Goal: Information Seeking & Learning: Learn about a topic

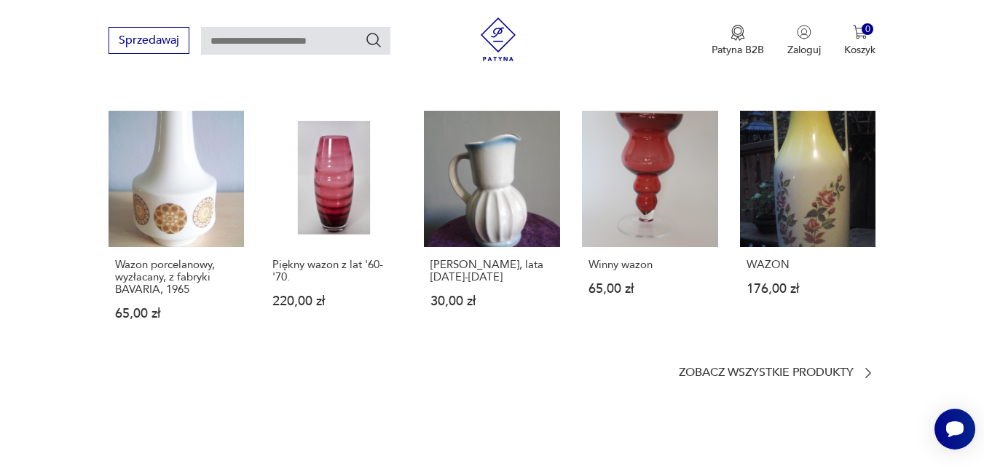
scroll to position [1165, 0]
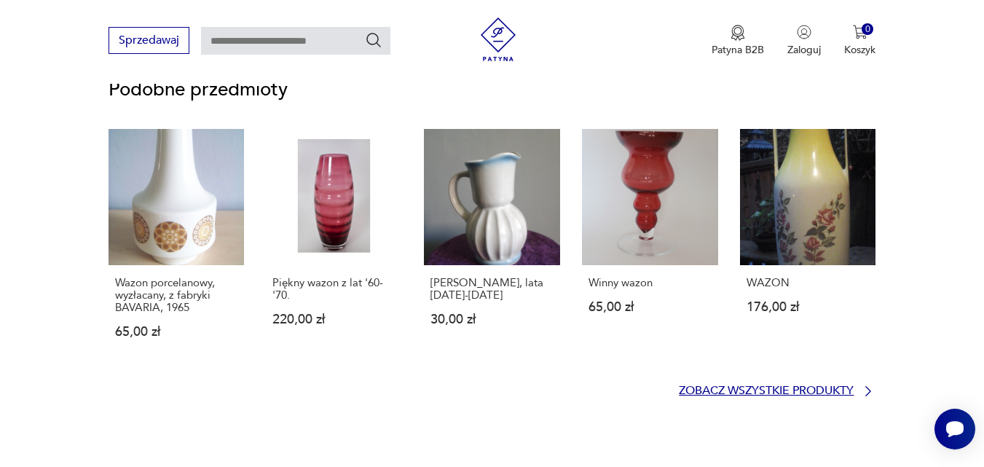
click at [813, 393] on p "Zobacz wszystkie produkty" at bounding box center [766, 390] width 175 height 9
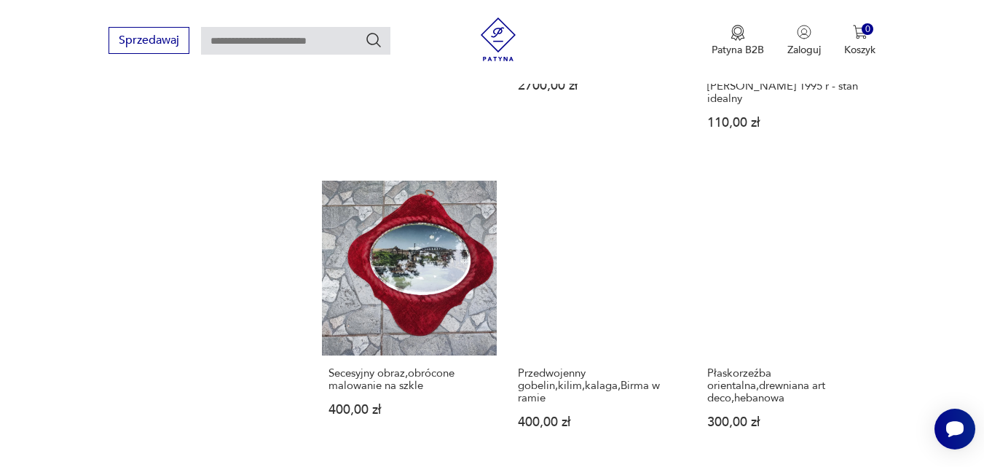
scroll to position [2184, 0]
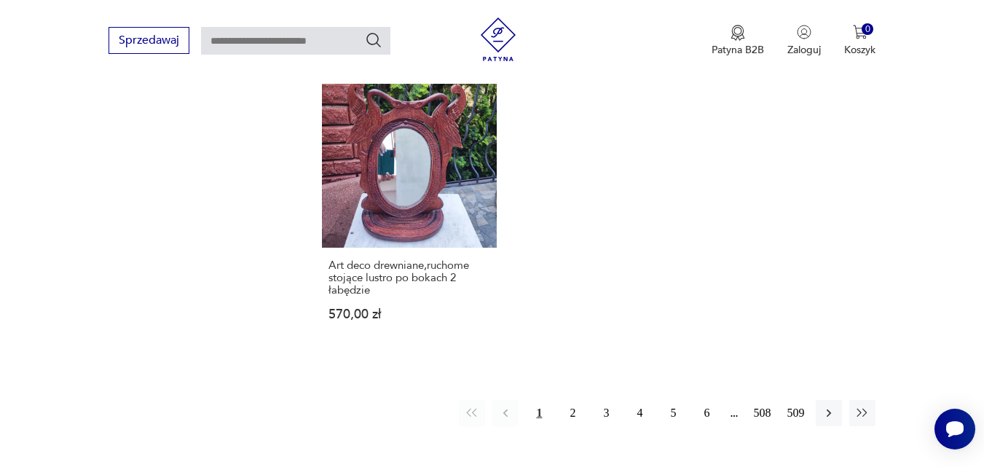
click at [539, 400] on button "1" at bounding box center [539, 413] width 26 height 26
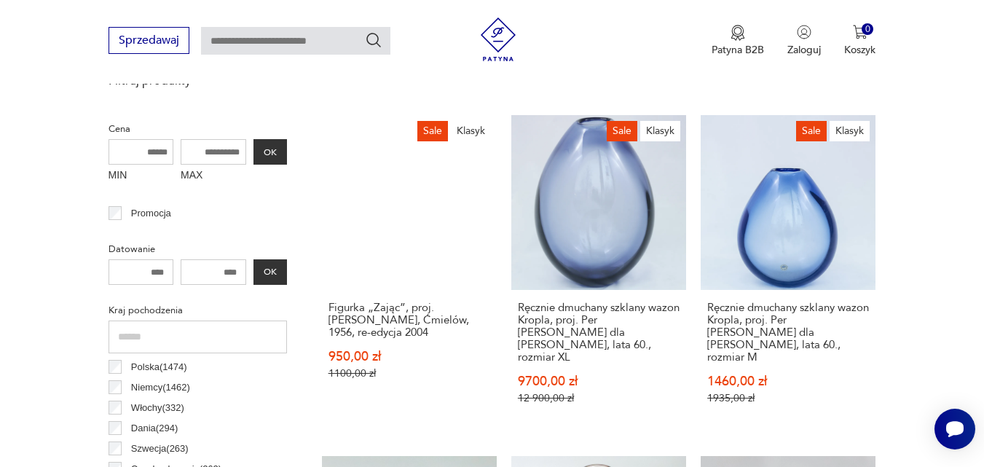
scroll to position [387, 0]
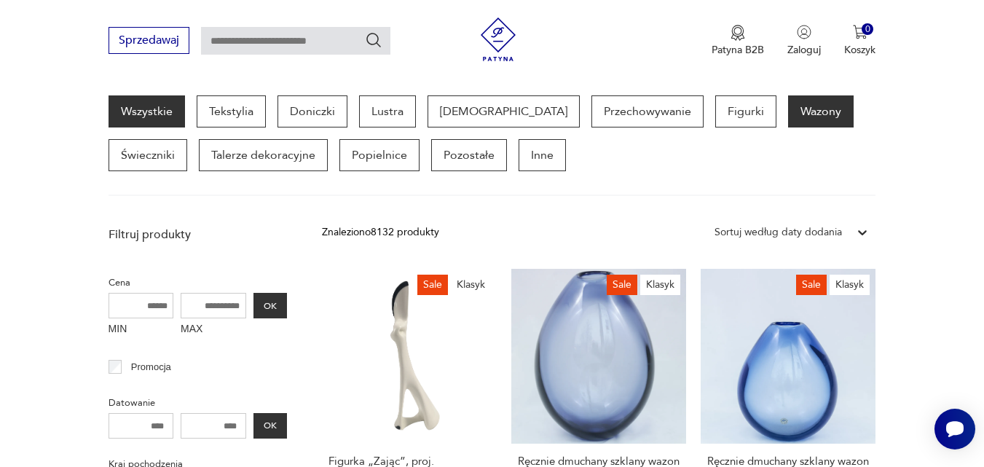
click at [788, 103] on p "Wazony" at bounding box center [821, 111] width 66 height 32
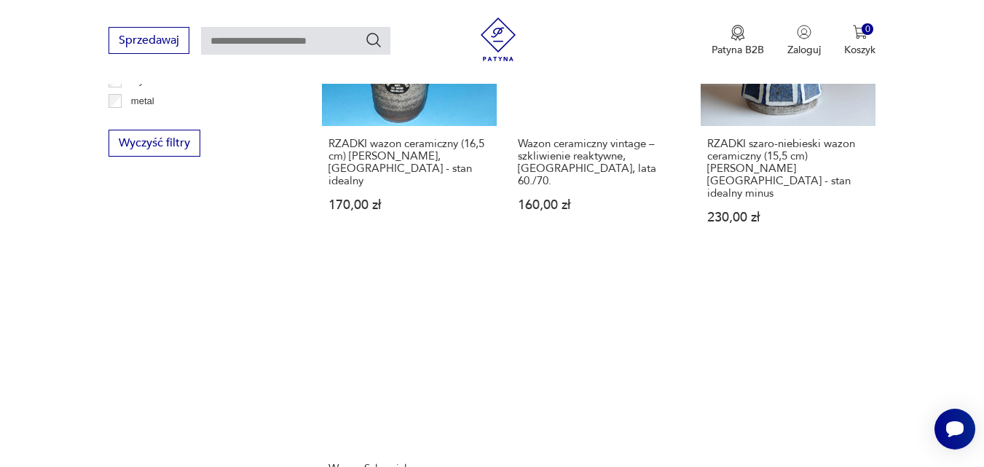
scroll to position [2426, 0]
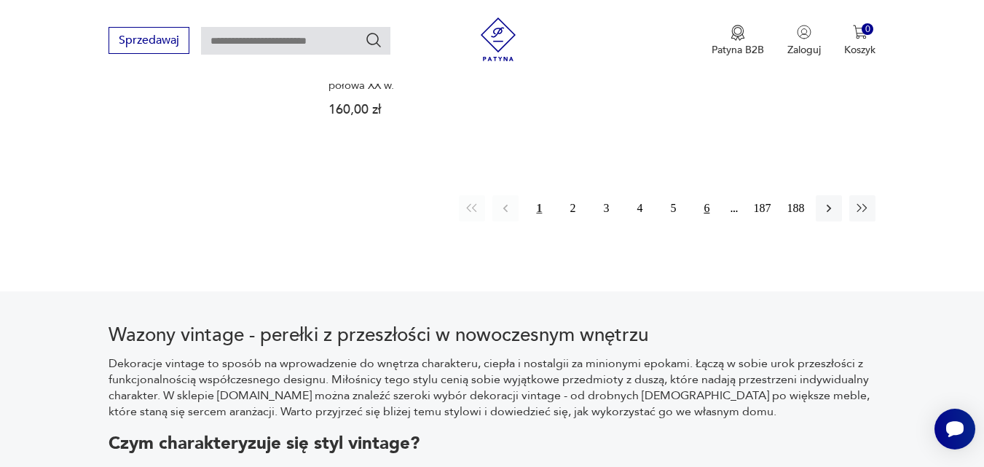
click at [709, 195] on button "6" at bounding box center [706, 208] width 26 height 26
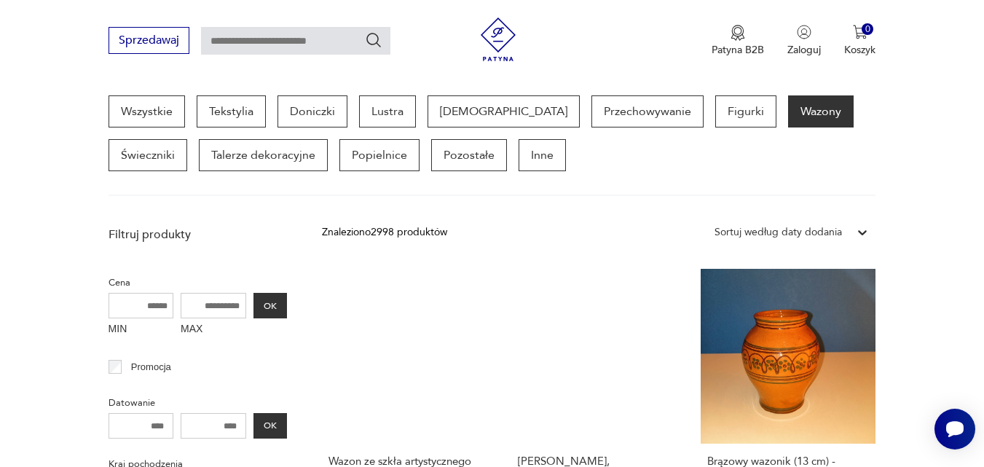
scroll to position [794, 0]
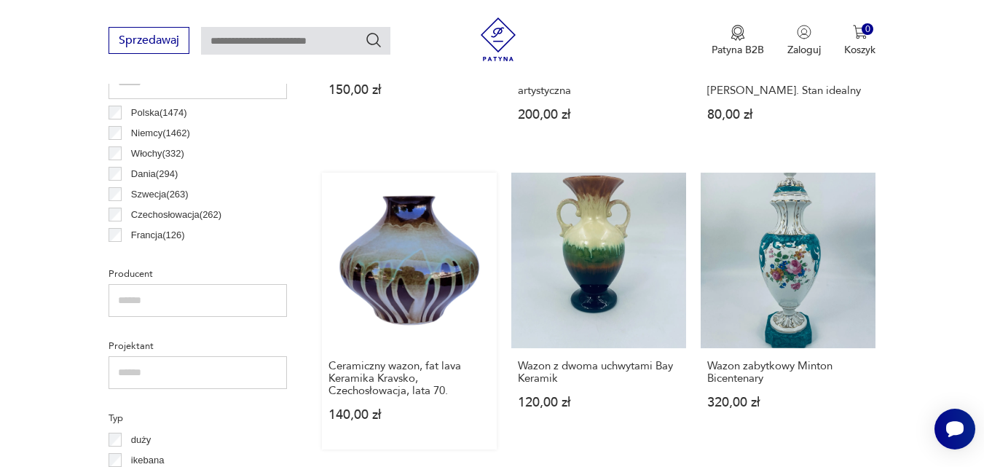
click at [408, 285] on link "Ceramiczny wazon, fat lava Keramika Kravsko, Czechosłowacja, lata 70. 140,00 zł" at bounding box center [409, 311] width 175 height 276
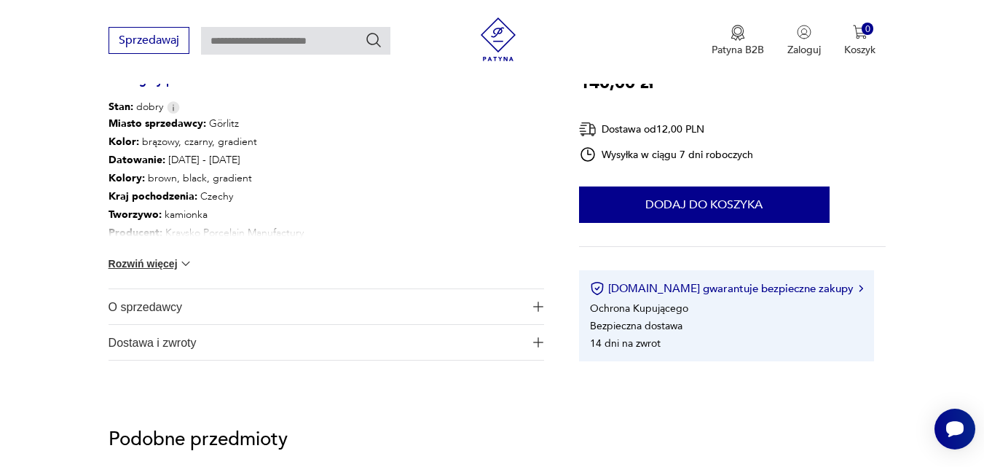
scroll to position [1223, 0]
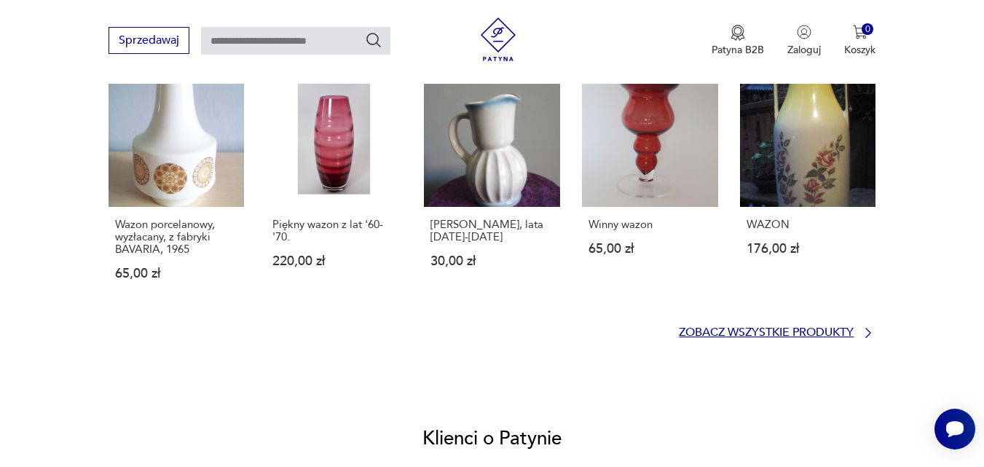
click at [867, 336] on icon at bounding box center [868, 333] width 5 height 10
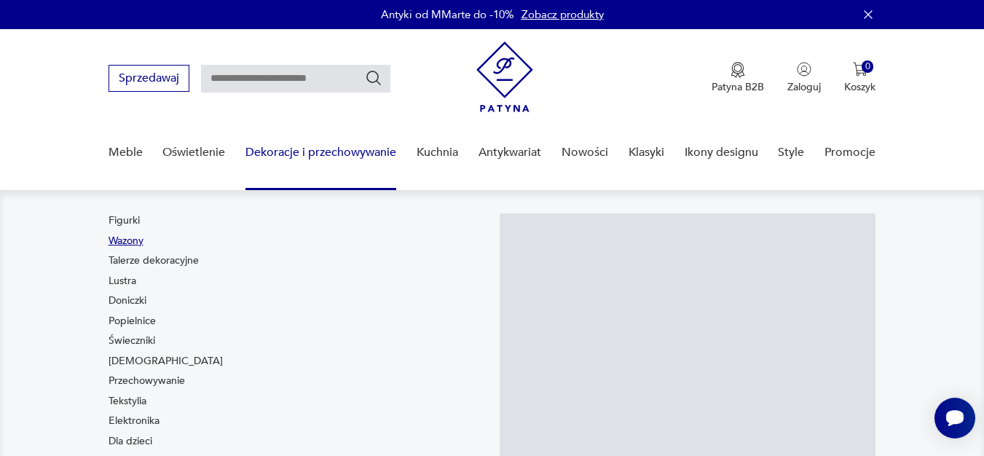
click at [135, 240] on link "Wazony" at bounding box center [126, 241] width 35 height 15
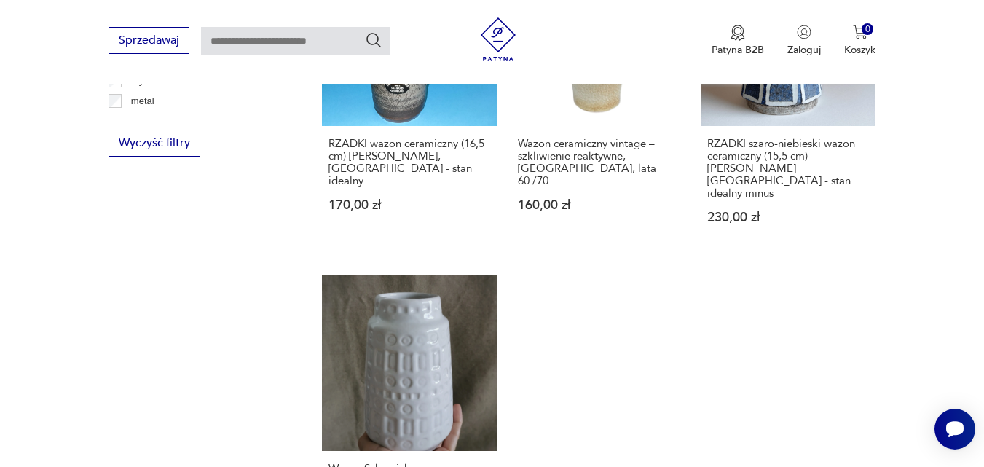
scroll to position [2426, 0]
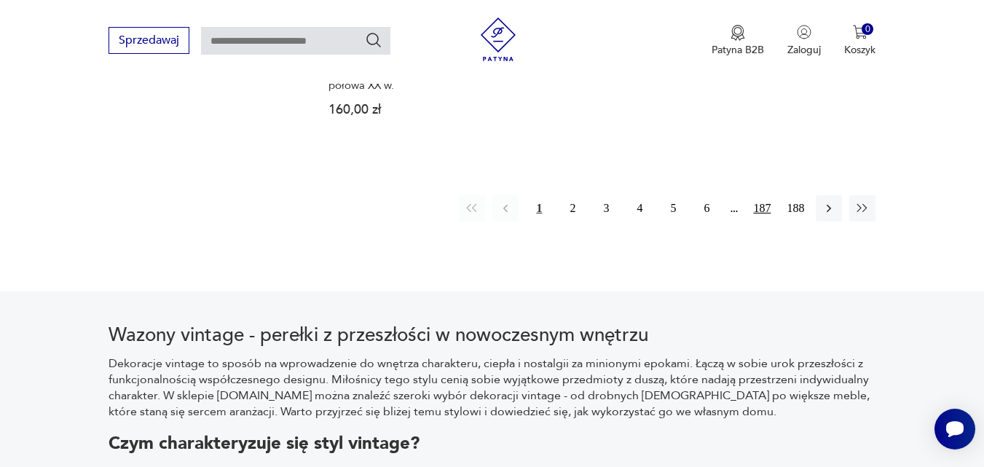
click at [765, 195] on button "187" at bounding box center [762, 208] width 26 height 26
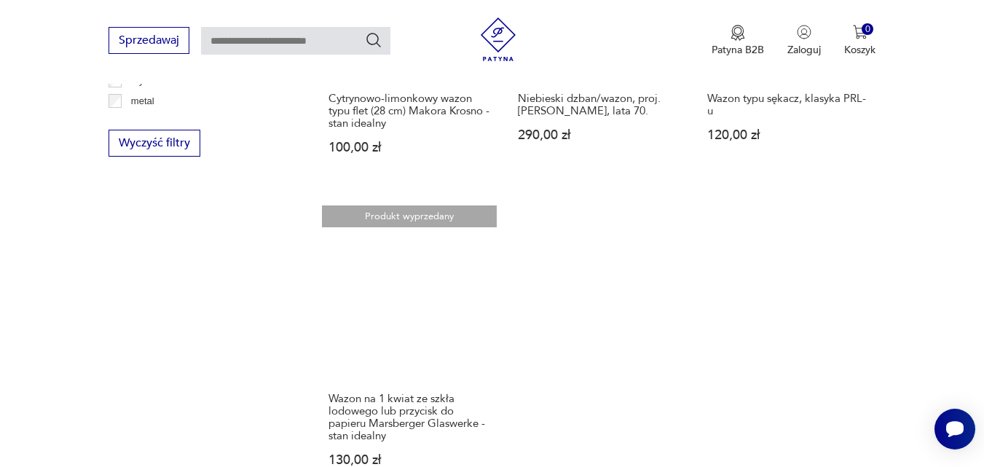
scroll to position [2426, 0]
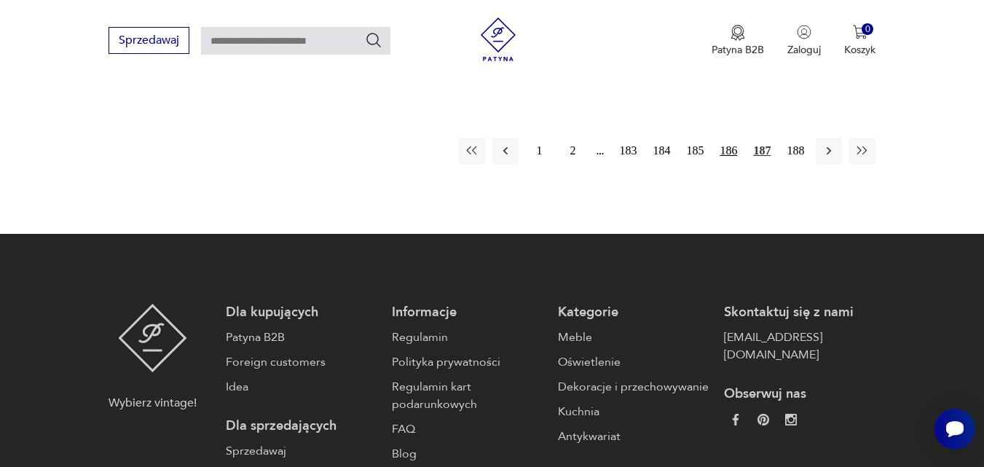
click at [734, 143] on button "186" at bounding box center [728, 151] width 26 height 26
click at [730, 138] on button "186" at bounding box center [728, 151] width 26 height 26
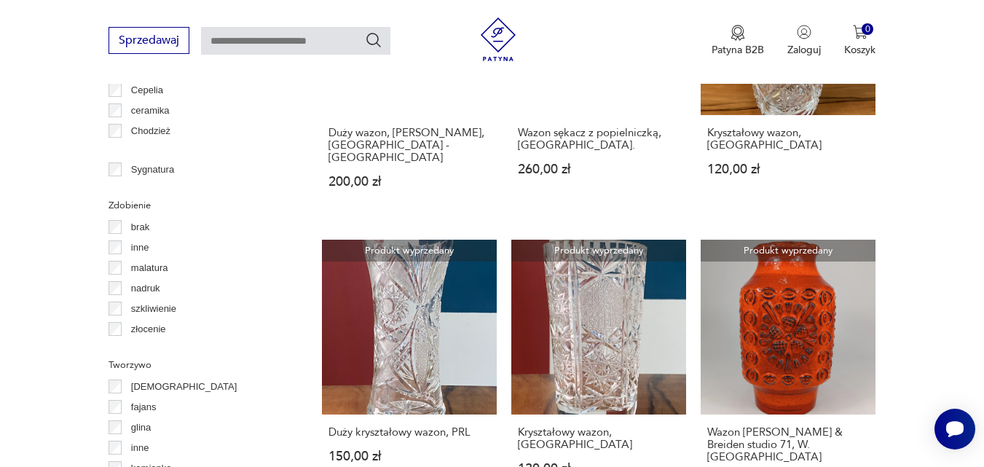
scroll to position [2018, 0]
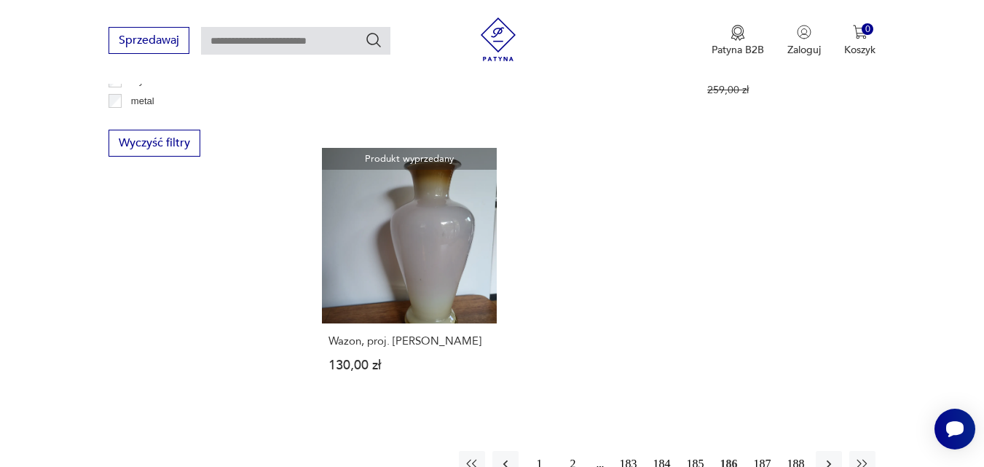
click at [628, 451] on button "183" at bounding box center [628, 464] width 26 height 26
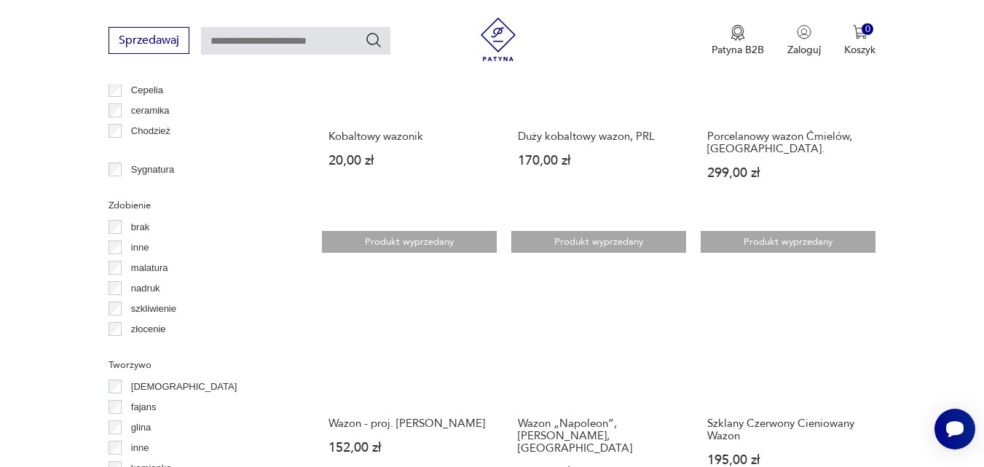
scroll to position [2018, 0]
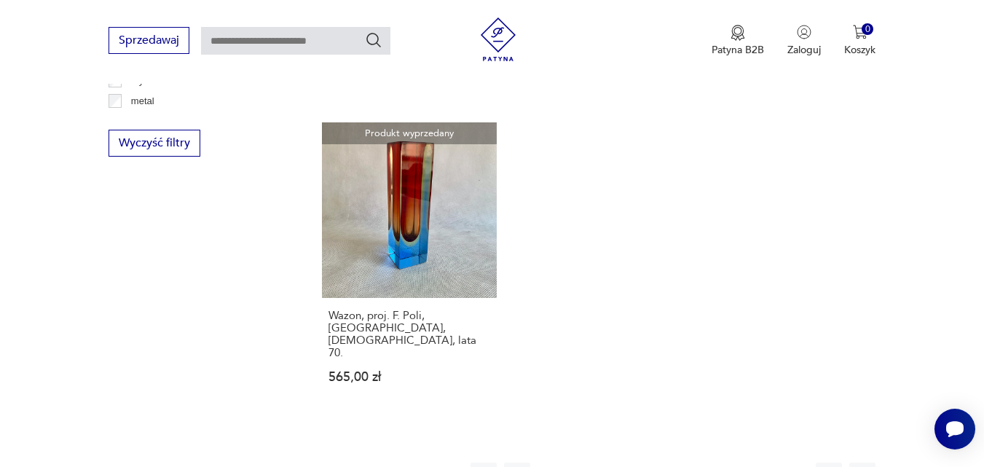
click at [630, 455] on button "182" at bounding box center [639, 475] width 26 height 26
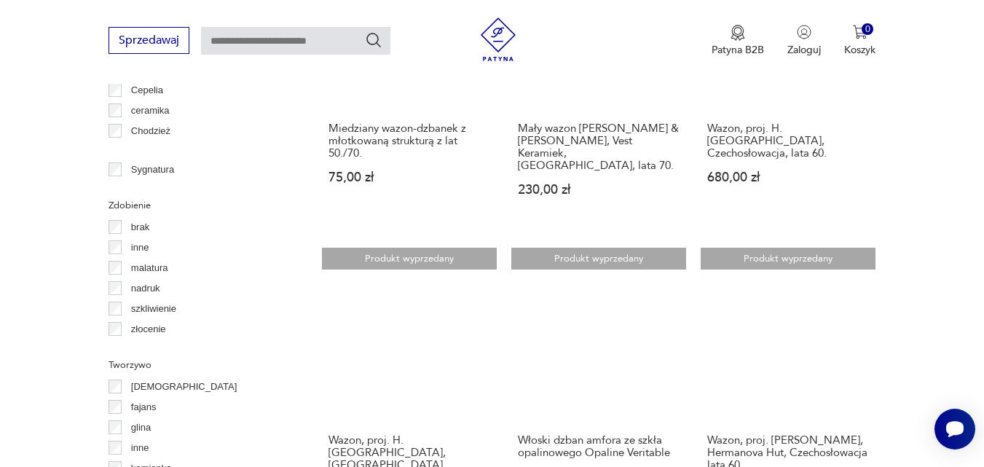
scroll to position [2018, 0]
